Goal: Task Accomplishment & Management: Manage account settings

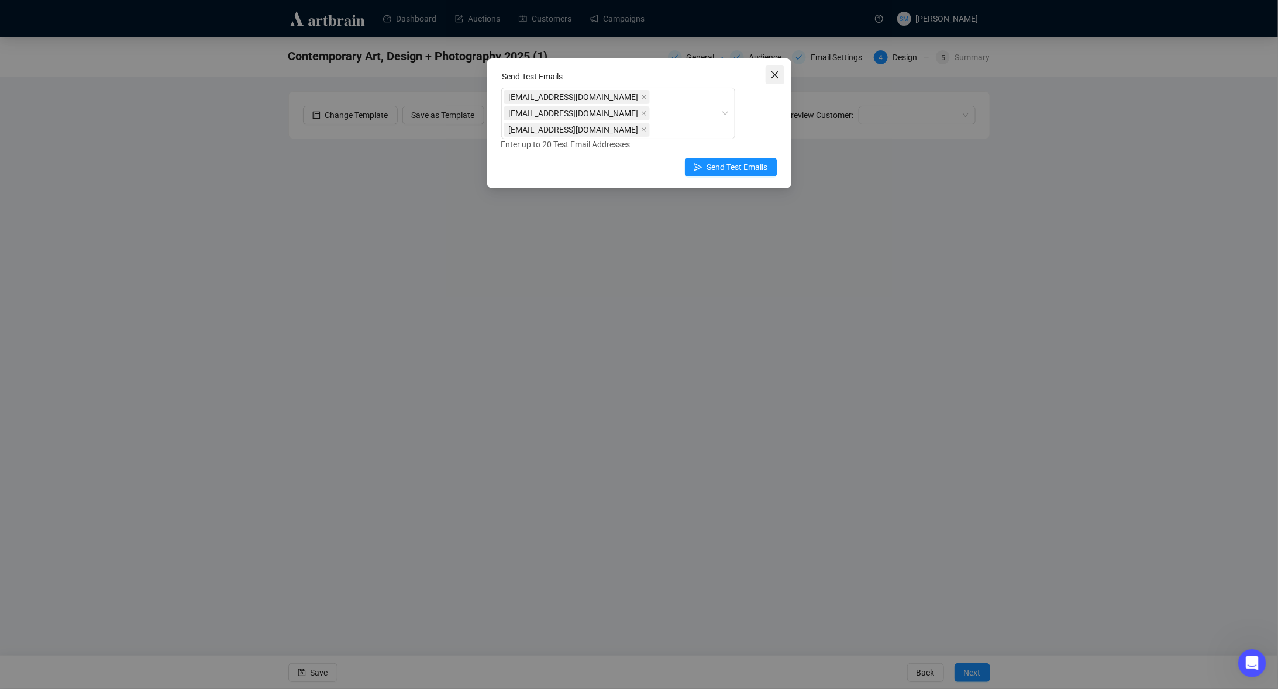
click at [776, 73] on icon "close" at bounding box center [774, 74] width 7 height 7
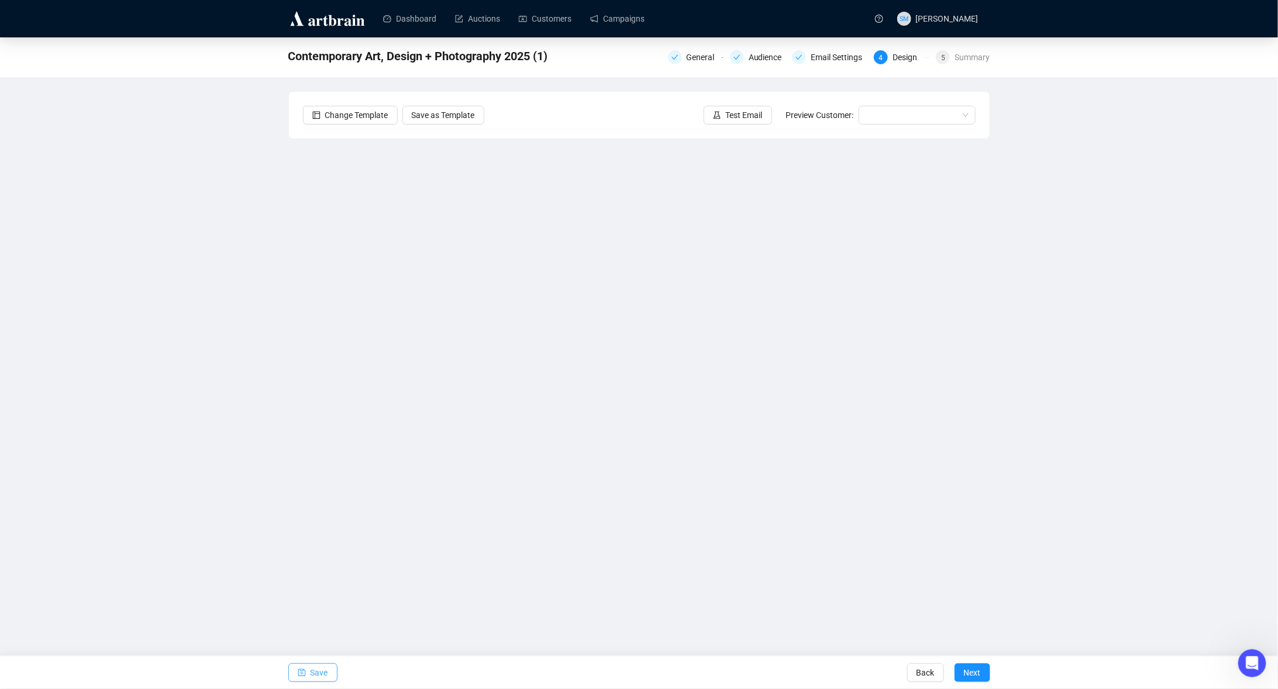
click at [312, 665] on span "Save" at bounding box center [319, 673] width 18 height 33
click at [317, 672] on span "Save" at bounding box center [319, 673] width 18 height 33
click at [314, 672] on span "Save" at bounding box center [319, 673] width 18 height 33
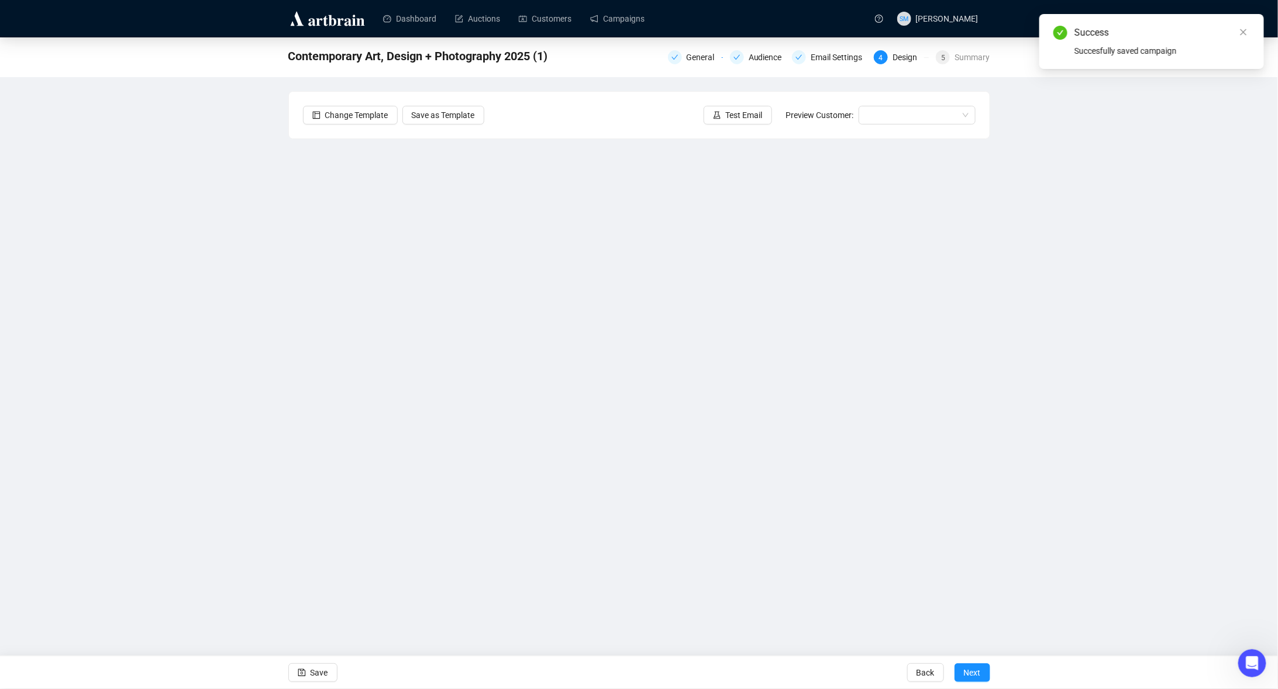
click at [1065, 279] on div "Contemporary Art, Design + Photography 2025 (1) General Audience Email Settings…" at bounding box center [639, 301] width 1278 height 529
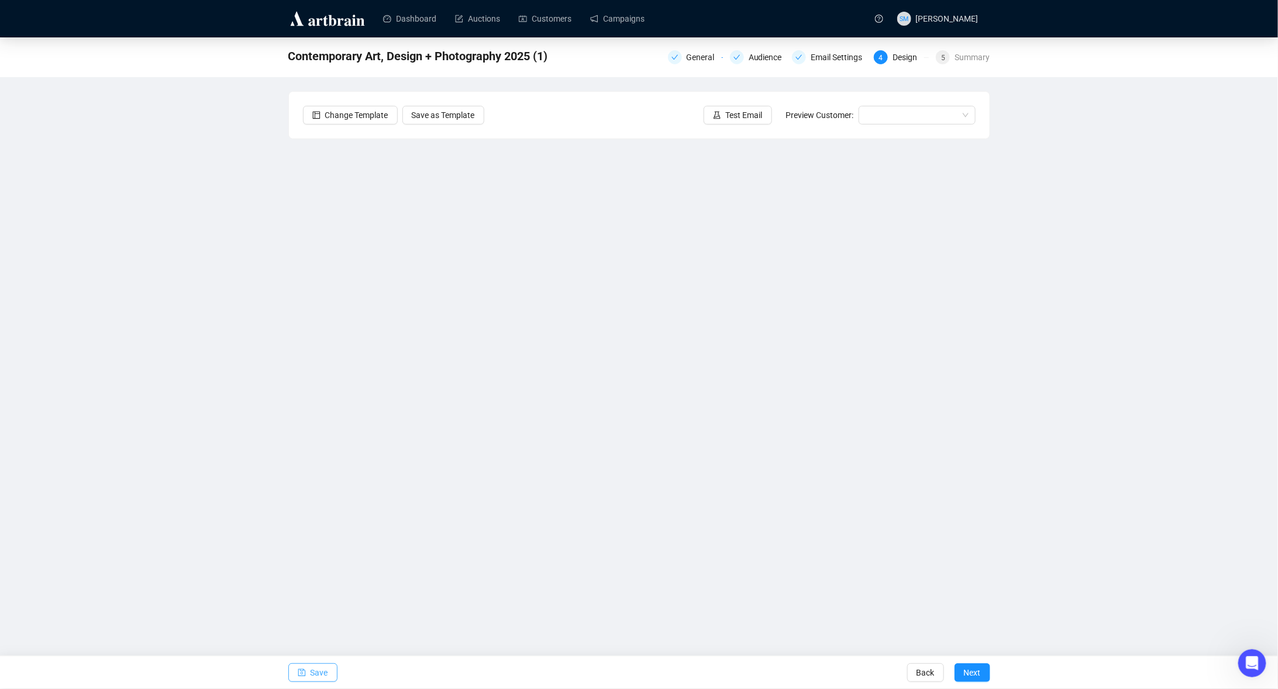
click at [319, 673] on span "Save" at bounding box center [319, 673] width 18 height 33
click at [310, 677] on span "Save" at bounding box center [319, 673] width 18 height 33
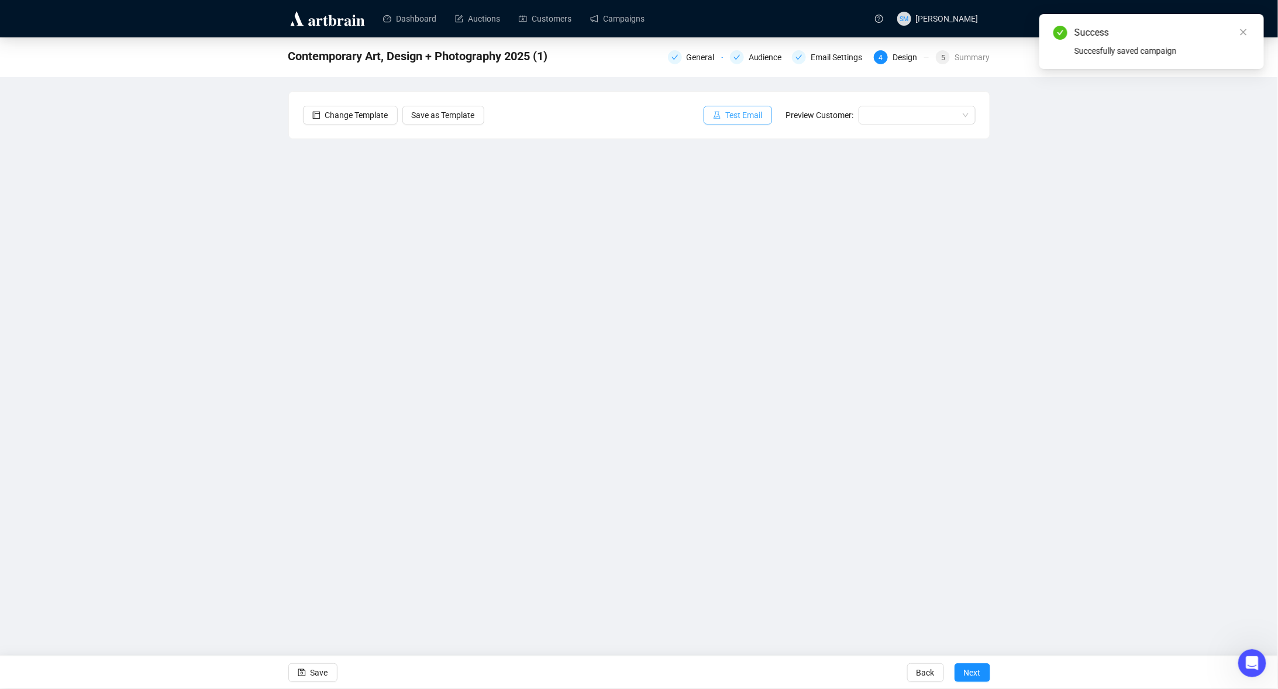
click at [739, 120] on span "Test Email" at bounding box center [744, 115] width 37 height 13
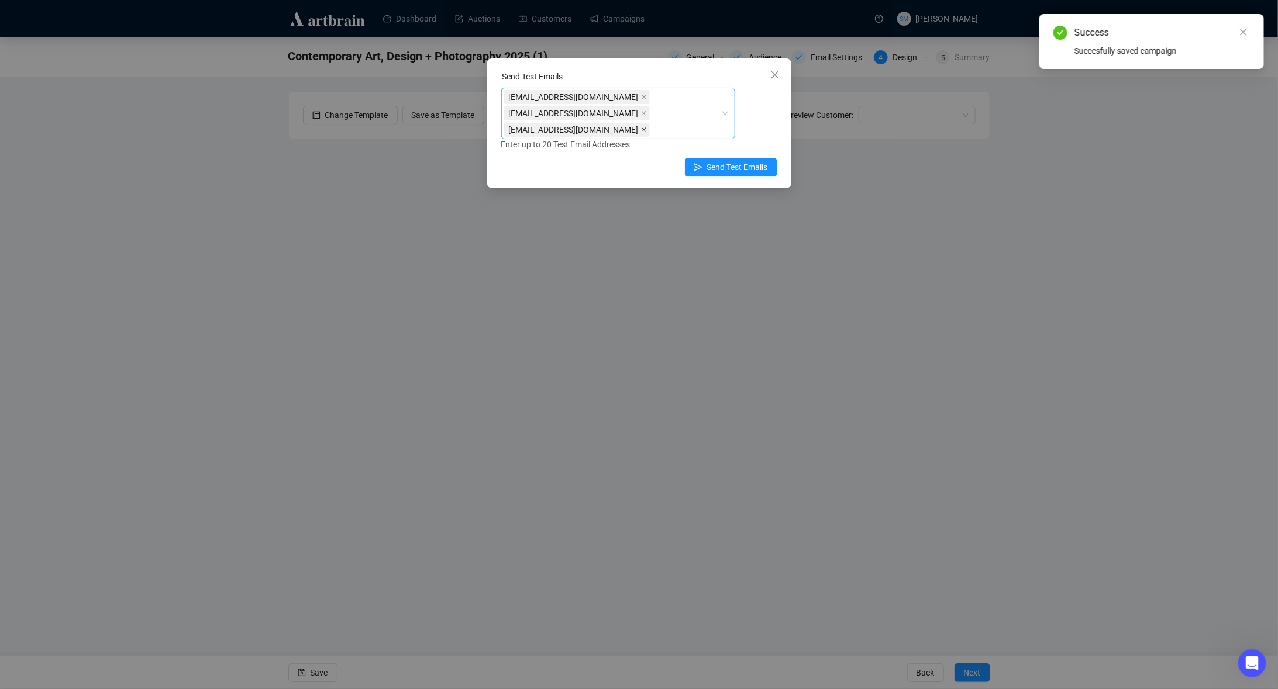
click at [642, 127] on icon "close" at bounding box center [644, 130] width 6 height 6
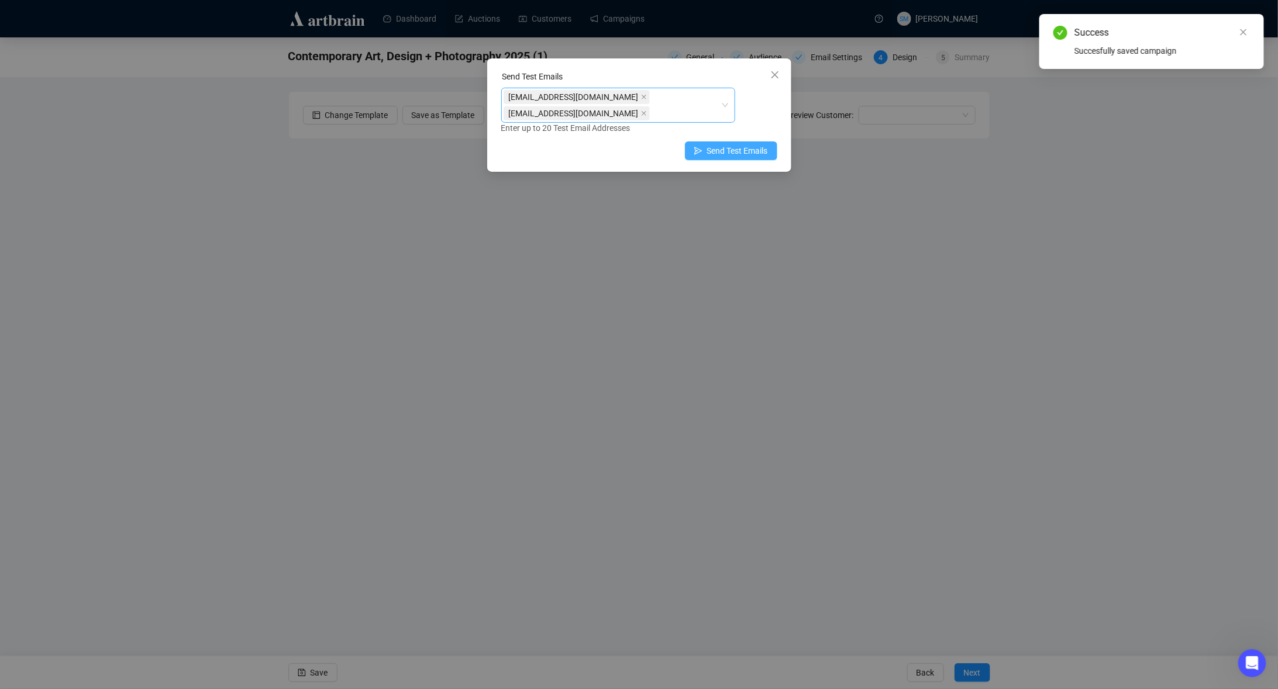
click at [727, 146] on span "Send Test Emails" at bounding box center [737, 150] width 61 height 13
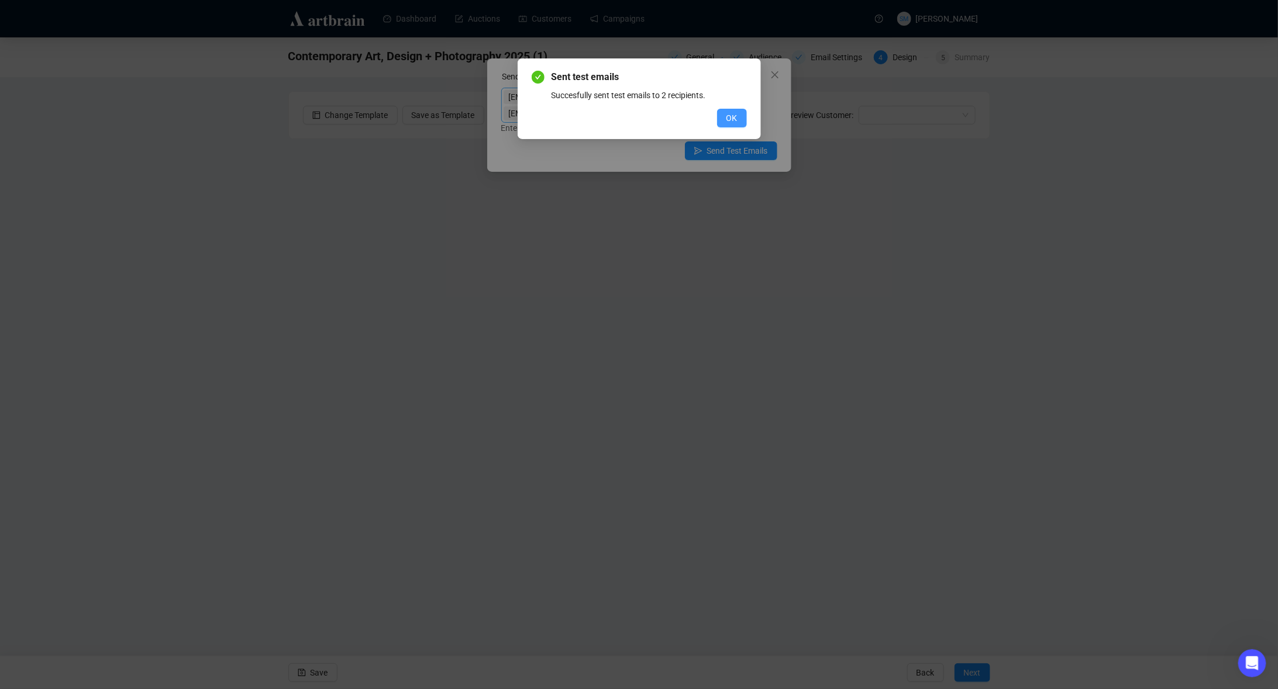
click at [729, 115] on span "OK" at bounding box center [731, 118] width 11 height 13
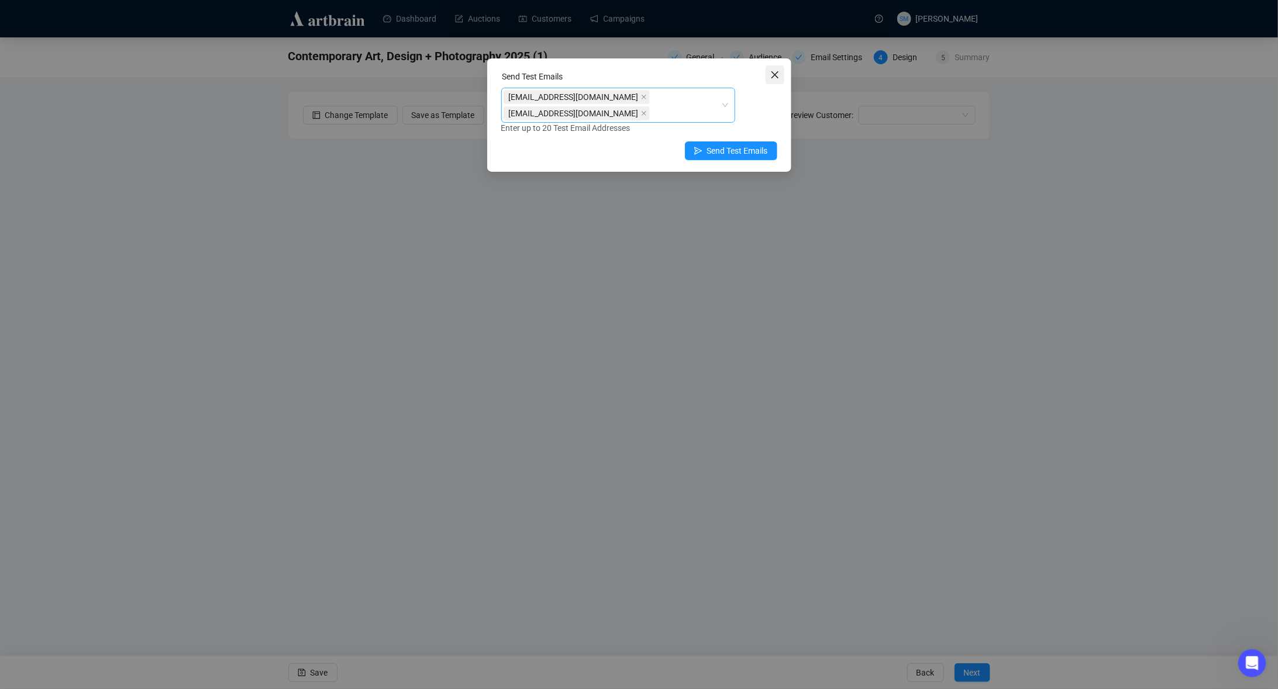
click at [773, 72] on icon "close" at bounding box center [774, 74] width 9 height 9
